Goal: Transaction & Acquisition: Purchase product/service

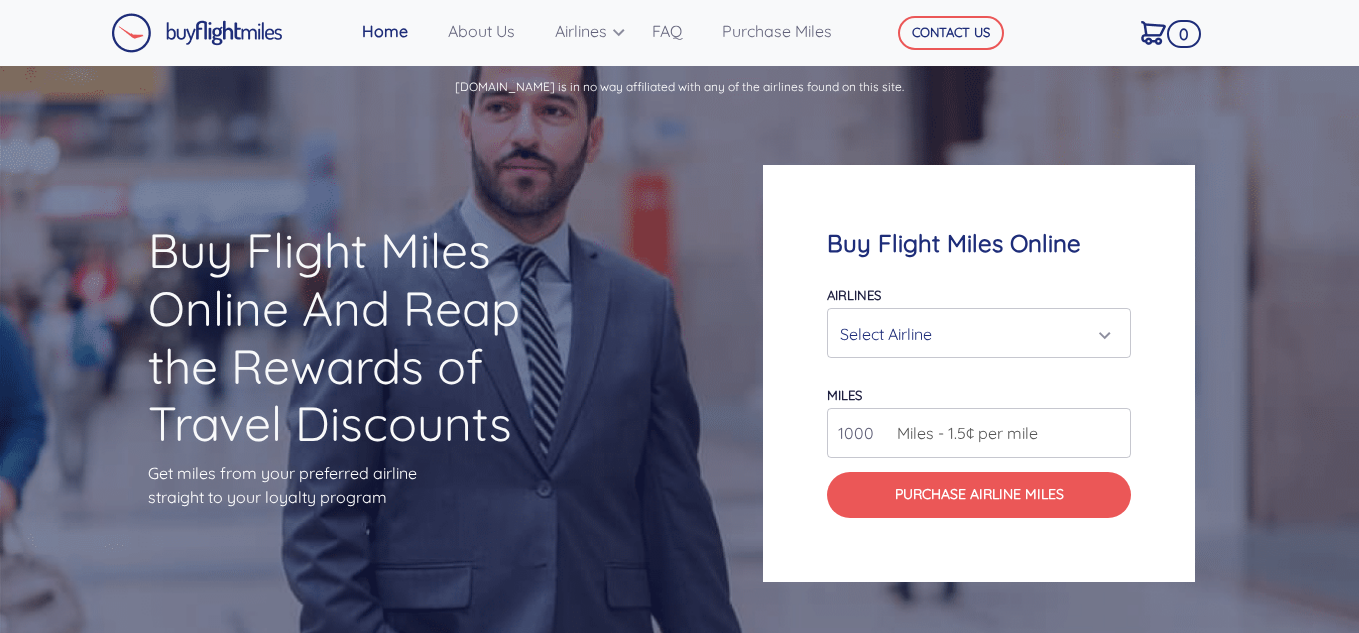
click at [1084, 330] on div "Select Airline" at bounding box center [973, 334] width 266 height 38
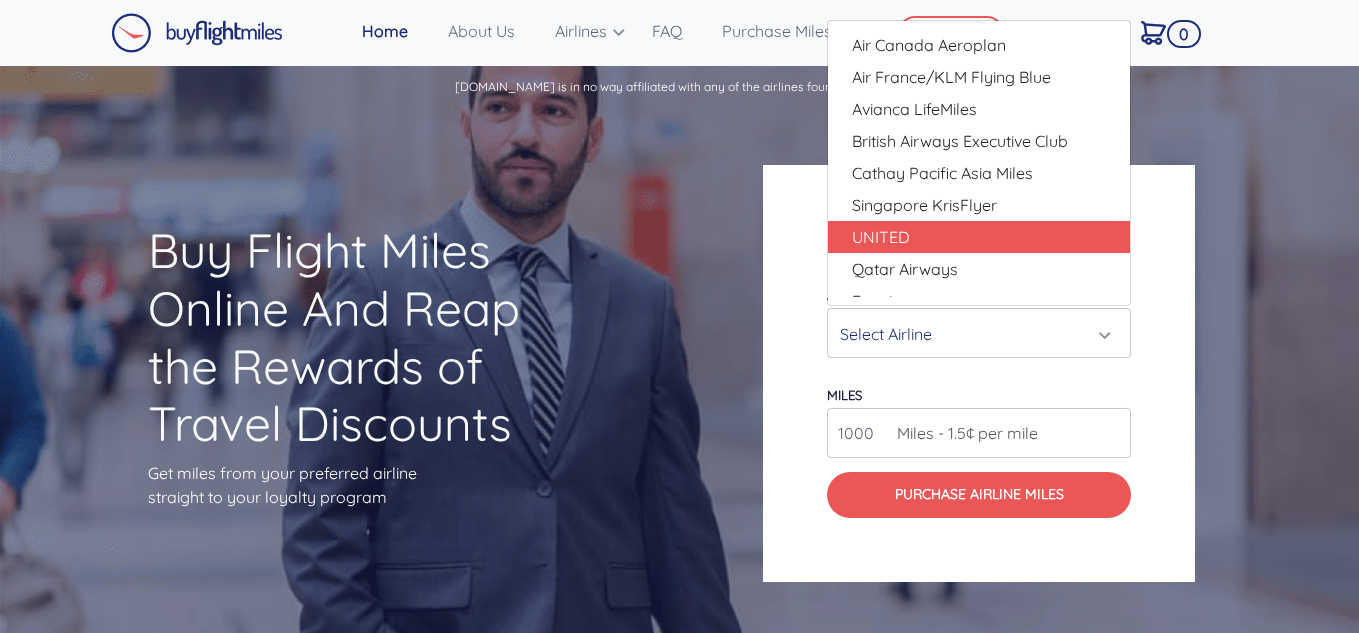
click at [904, 227] on span "UNITED" at bounding box center [881, 237] width 58 height 24
select select "UNITED"
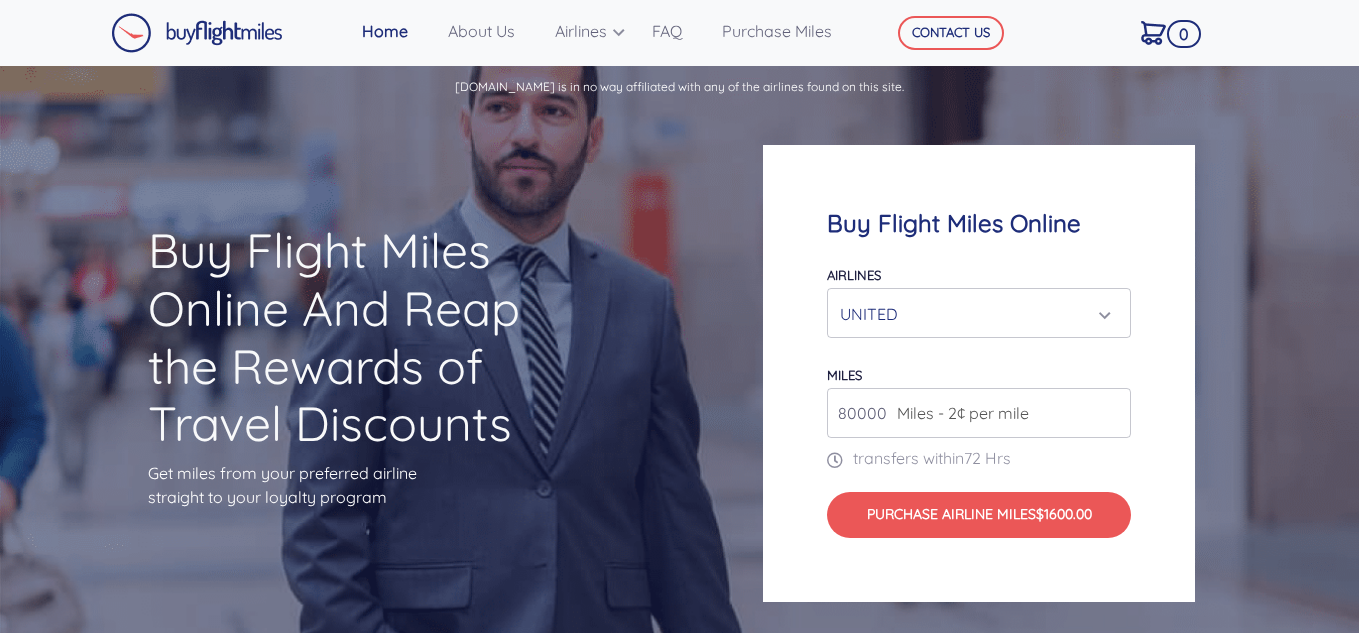
scroll to position [52, 0]
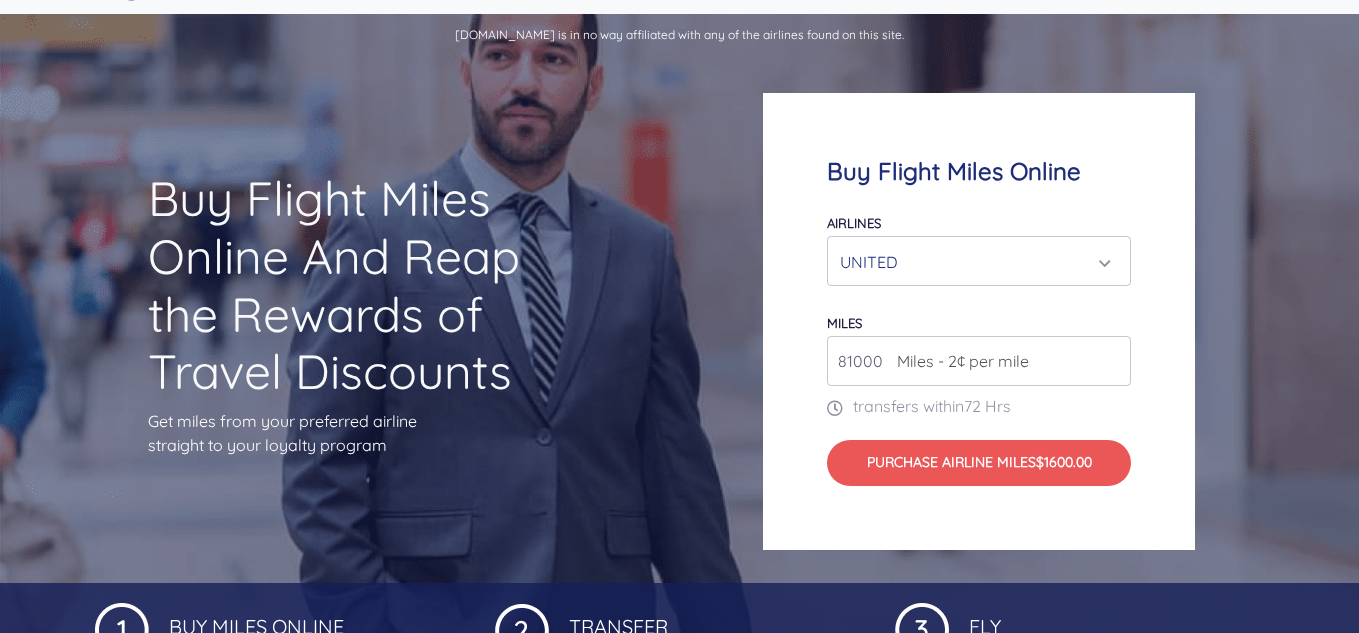
click at [1115, 353] on input "81000" at bounding box center [979, 361] width 304 height 50
click at [1115, 353] on input "82000" at bounding box center [979, 361] width 304 height 50
click at [1115, 353] on input "83000" at bounding box center [979, 361] width 304 height 50
click at [1115, 353] on input "84000" at bounding box center [979, 361] width 304 height 50
click at [1115, 353] on input "85000" at bounding box center [979, 361] width 304 height 50
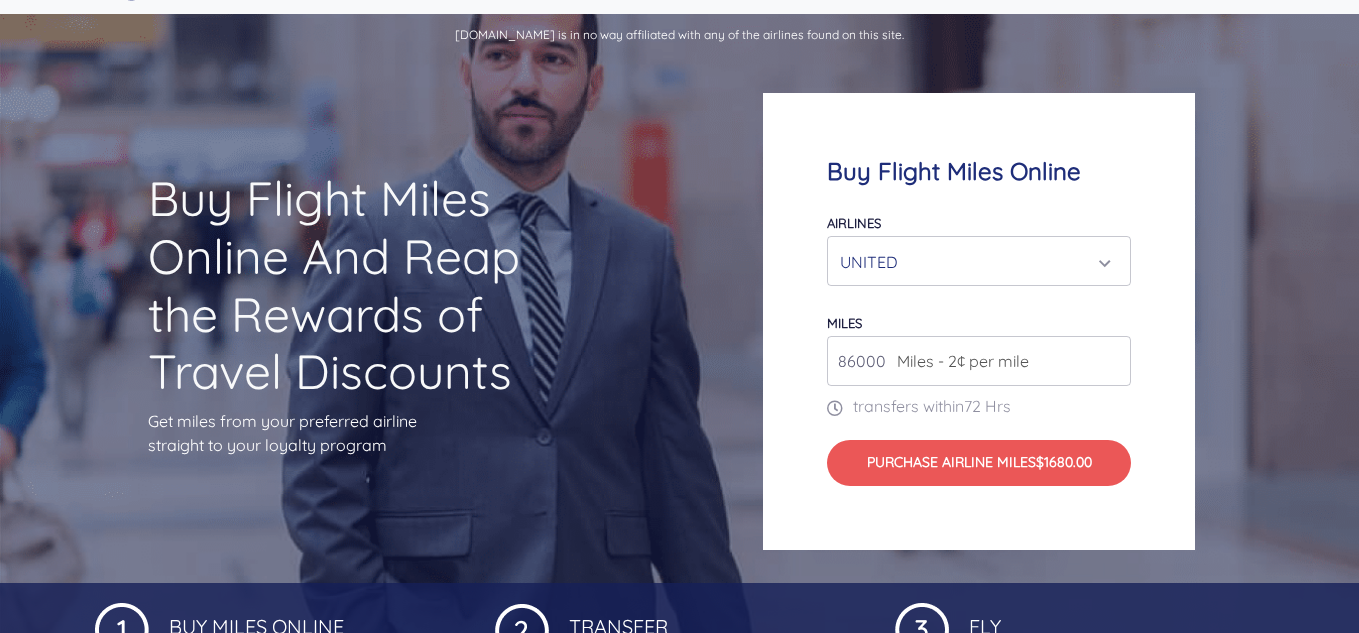
click at [1115, 353] on input "86000" at bounding box center [979, 361] width 304 height 50
click at [1115, 353] on input "87000" at bounding box center [979, 361] width 304 height 50
click at [1115, 353] on input "88000" at bounding box center [979, 361] width 304 height 50
click at [1115, 353] on input "89000" at bounding box center [979, 361] width 304 height 50
click at [1115, 353] on input "90000" at bounding box center [979, 361] width 304 height 50
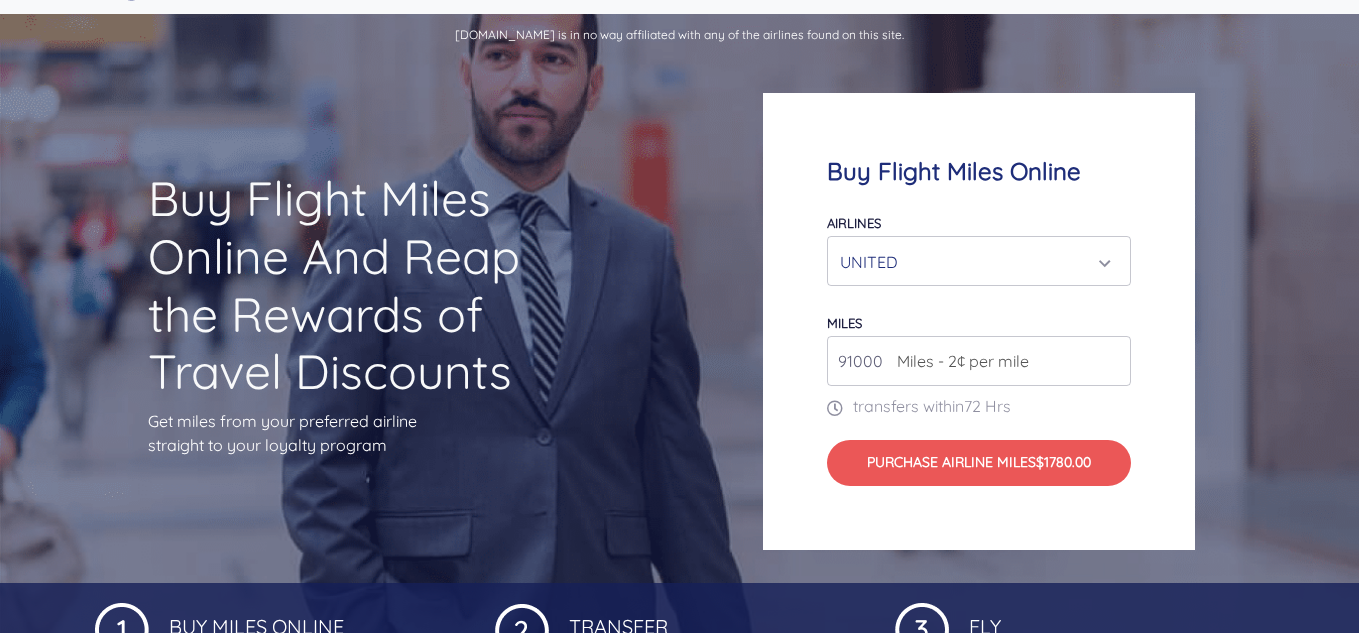
click at [1115, 353] on input "91000" at bounding box center [979, 361] width 304 height 50
click at [1115, 353] on input "92000" at bounding box center [979, 361] width 304 height 50
type input "93000"
click at [1115, 353] on input "93000" at bounding box center [979, 361] width 304 height 50
